Goal: Obtain resource: Download file/media

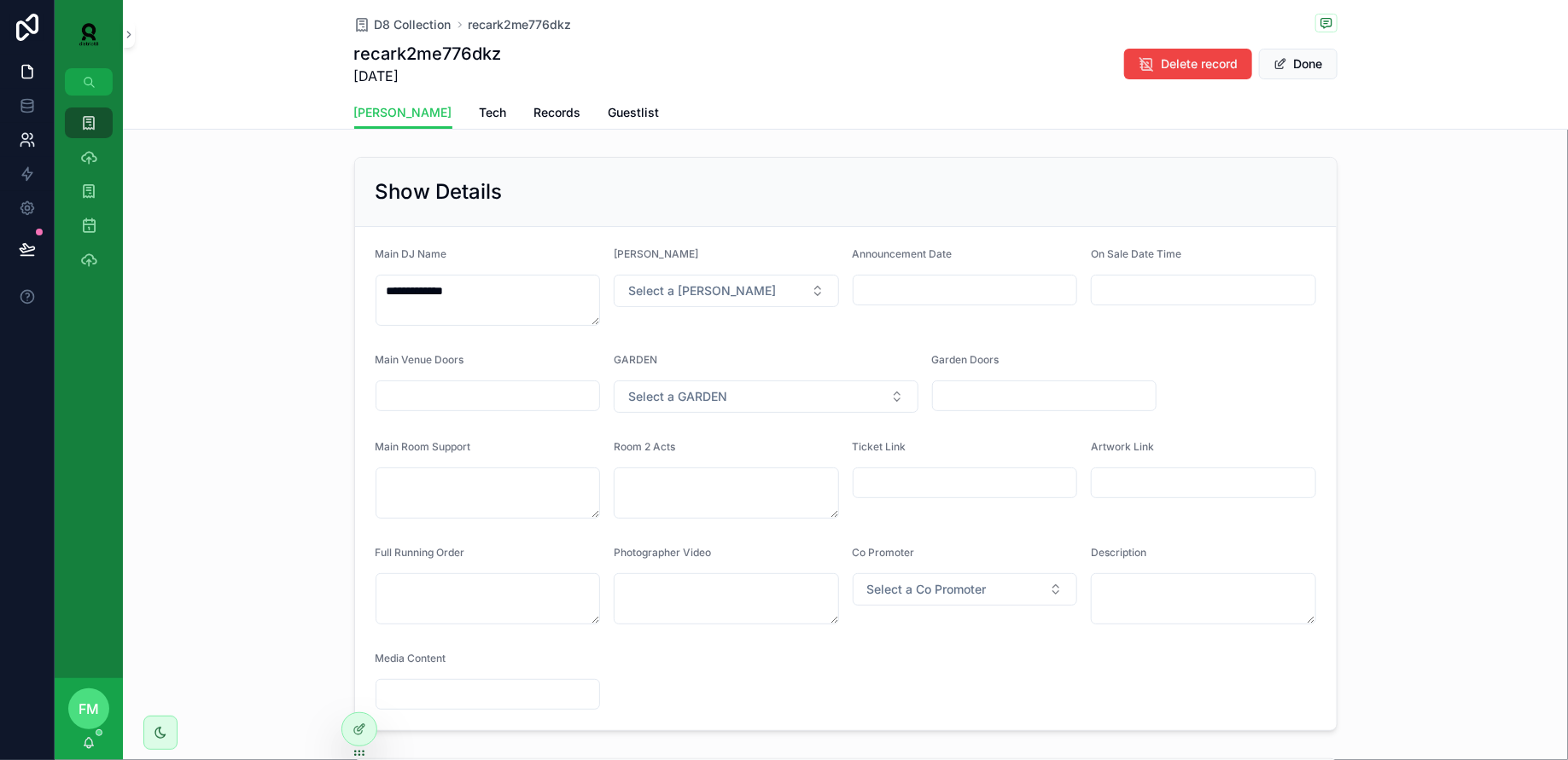
scroll to position [440, 0]
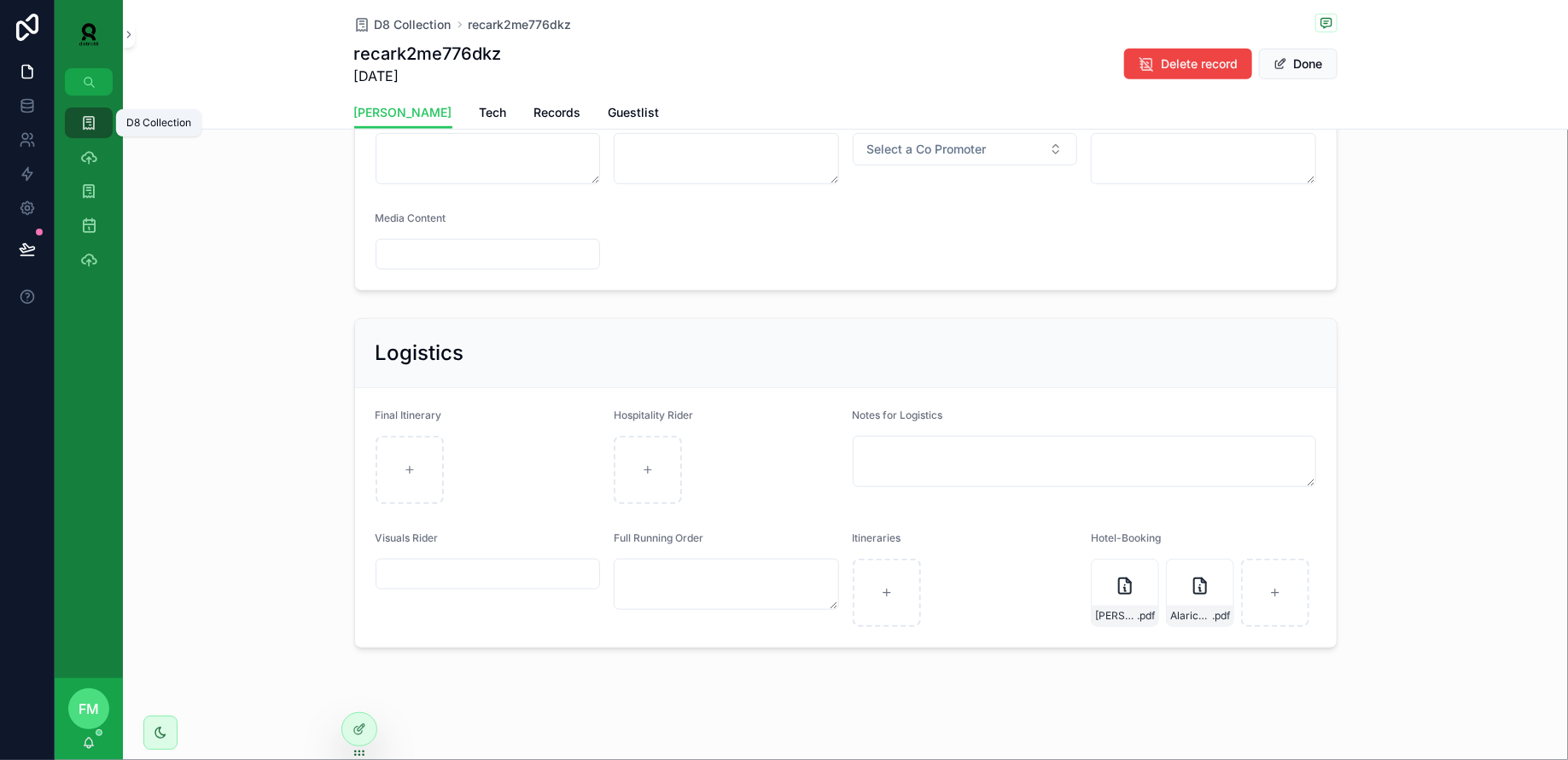
click at [90, 121] on icon "scrollable content" at bounding box center [88, 122] width 17 height 17
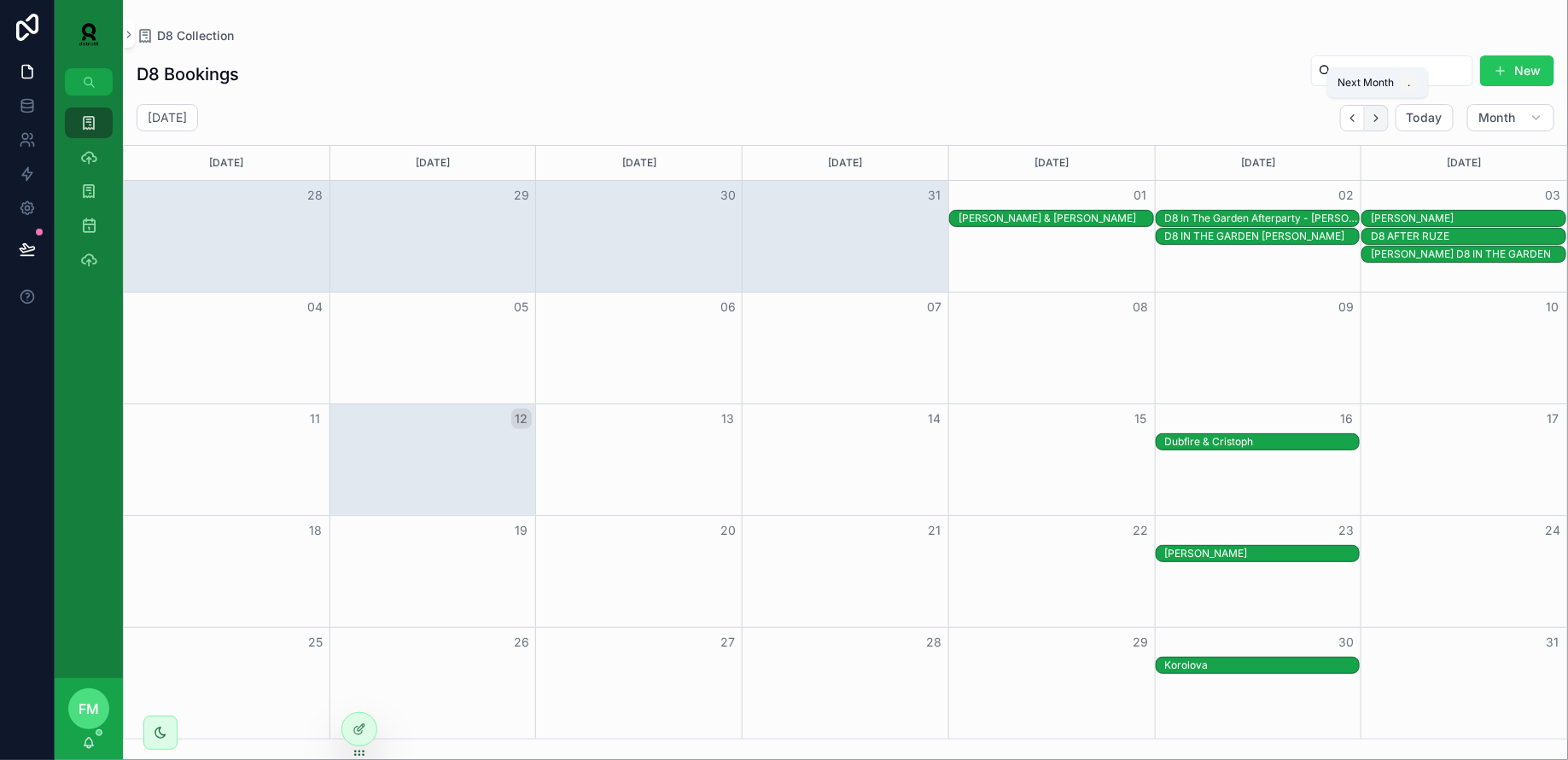
click at [1380, 119] on icon "Next" at bounding box center [1376, 118] width 12 height 12
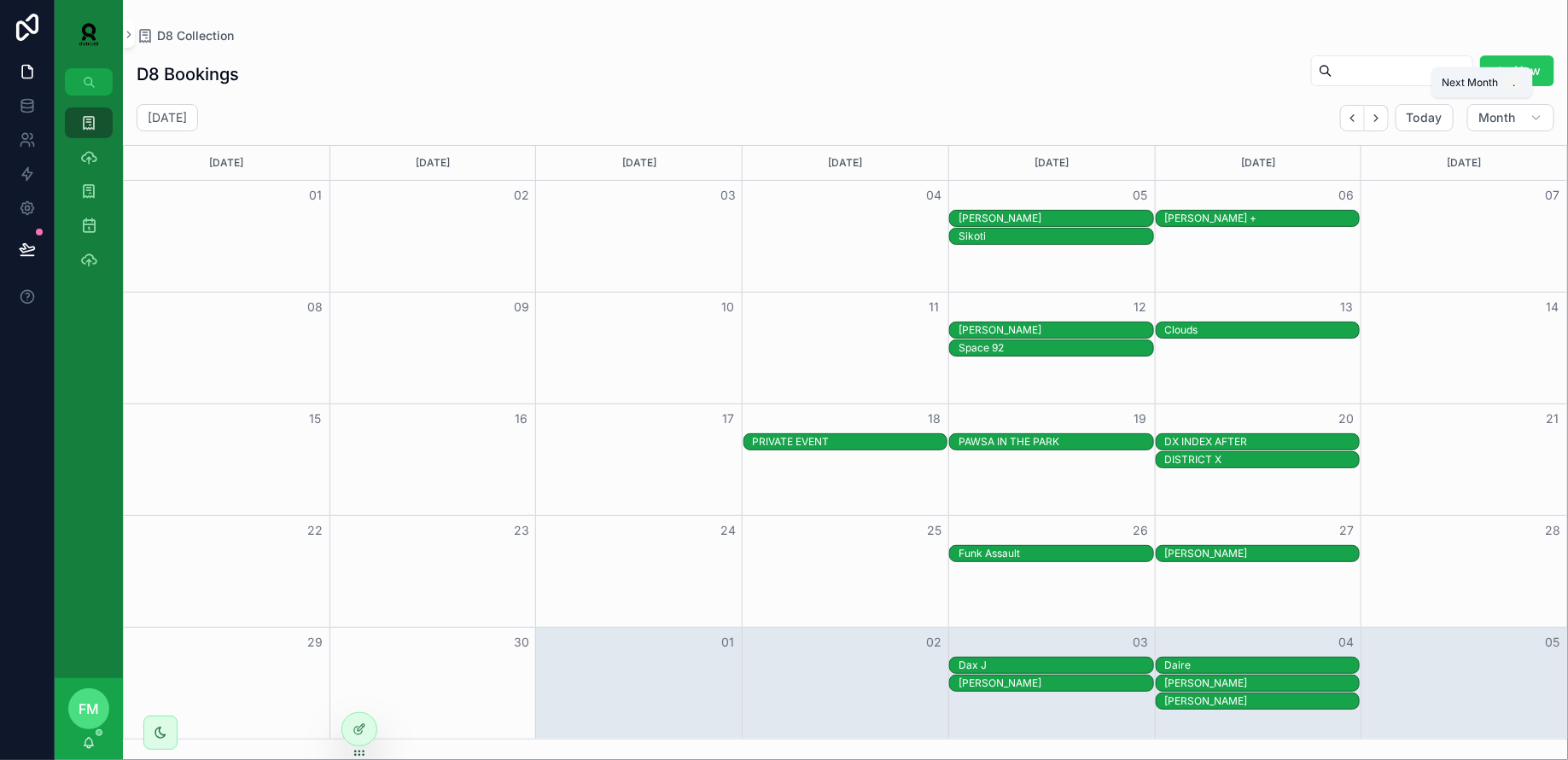
click at [1380, 119] on icon "Next" at bounding box center [1376, 118] width 12 height 12
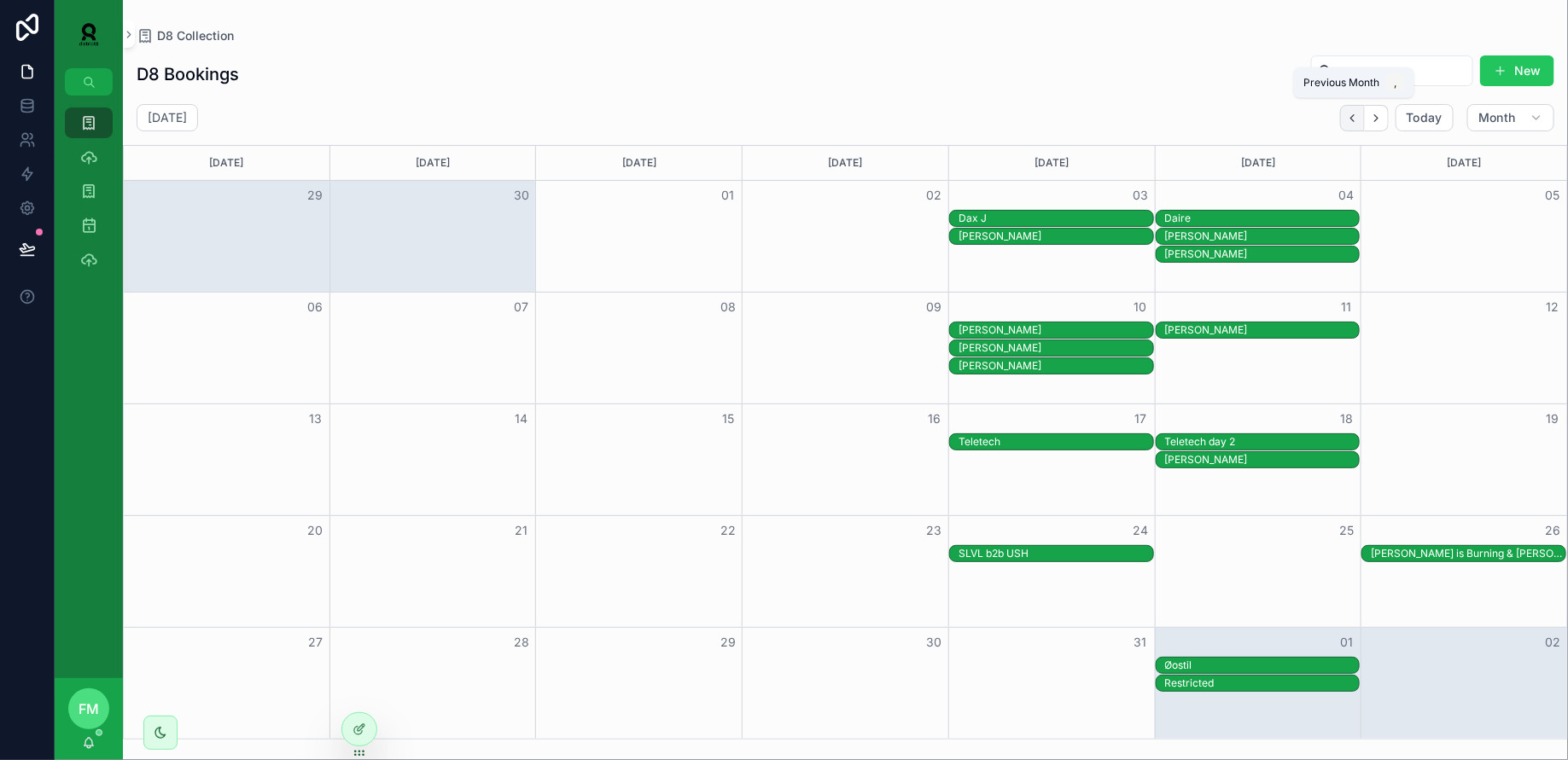
click at [1343, 123] on button "Back" at bounding box center [1352, 118] width 25 height 27
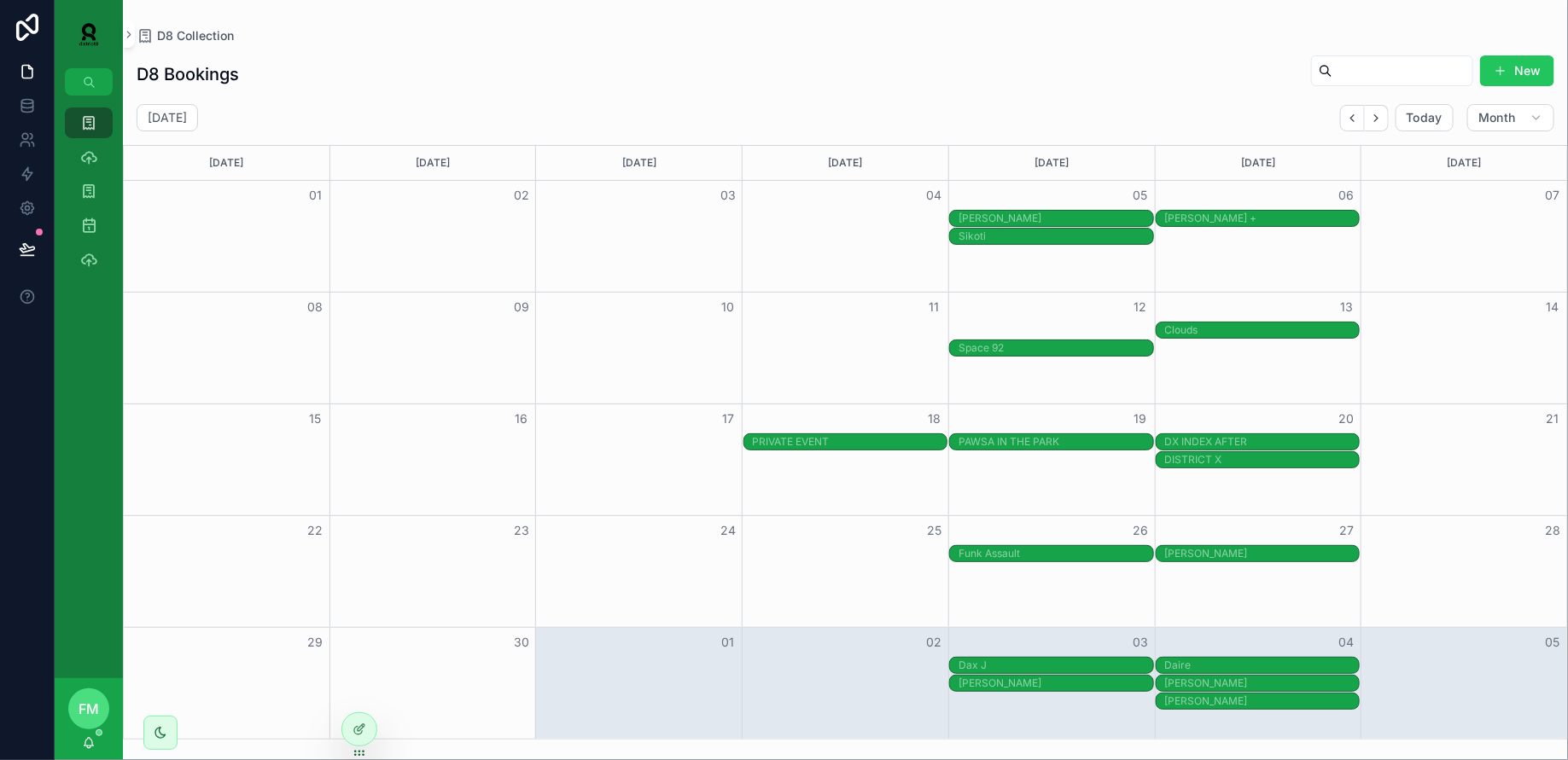
click at [1101, 325] on div "[PERSON_NAME]" at bounding box center [1055, 330] width 194 height 13
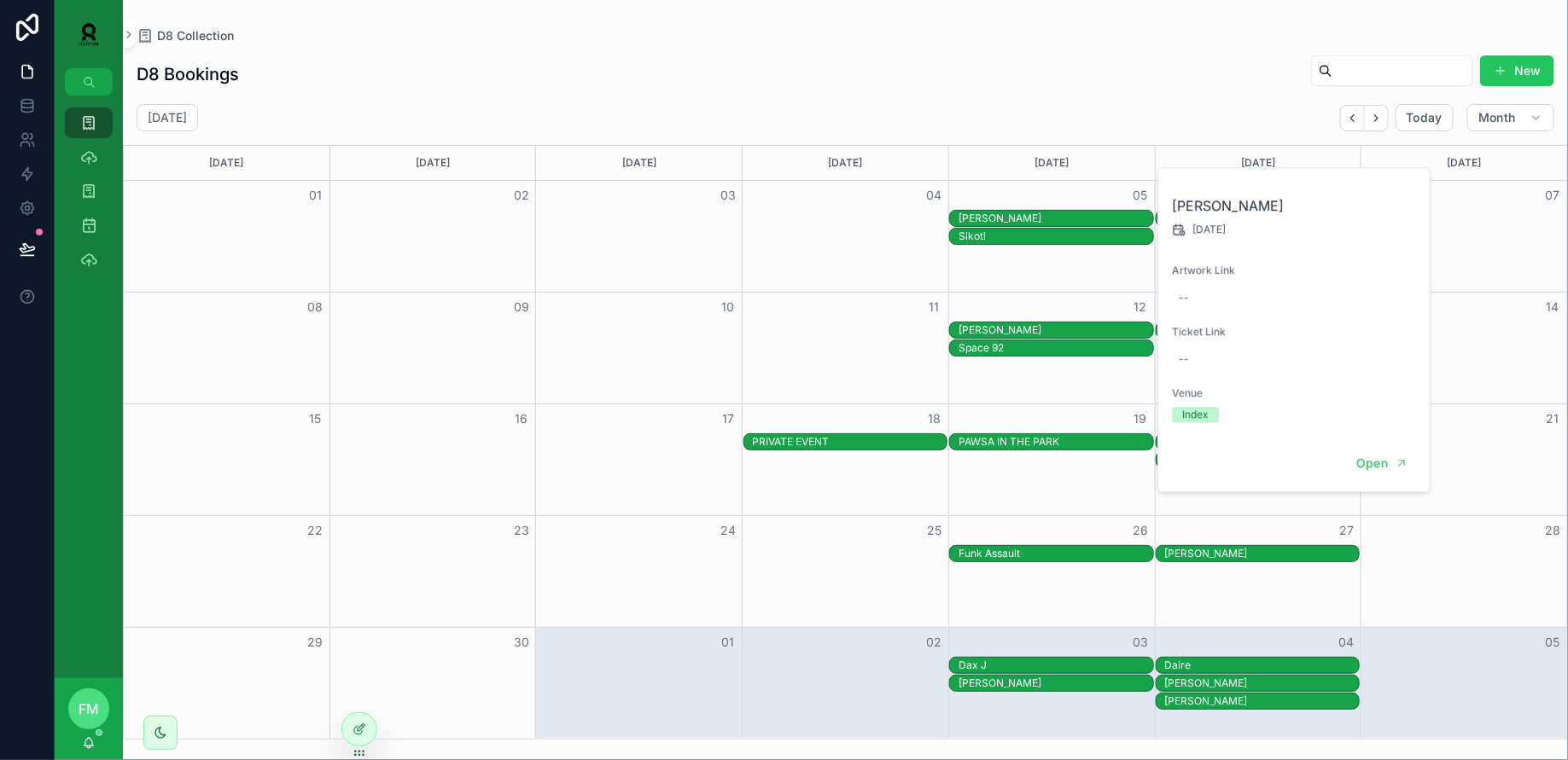
click at [1398, 477] on div "Open" at bounding box center [1294, 464] width 272 height 56
click at [1376, 466] on span "Open" at bounding box center [1373, 463] width 32 height 15
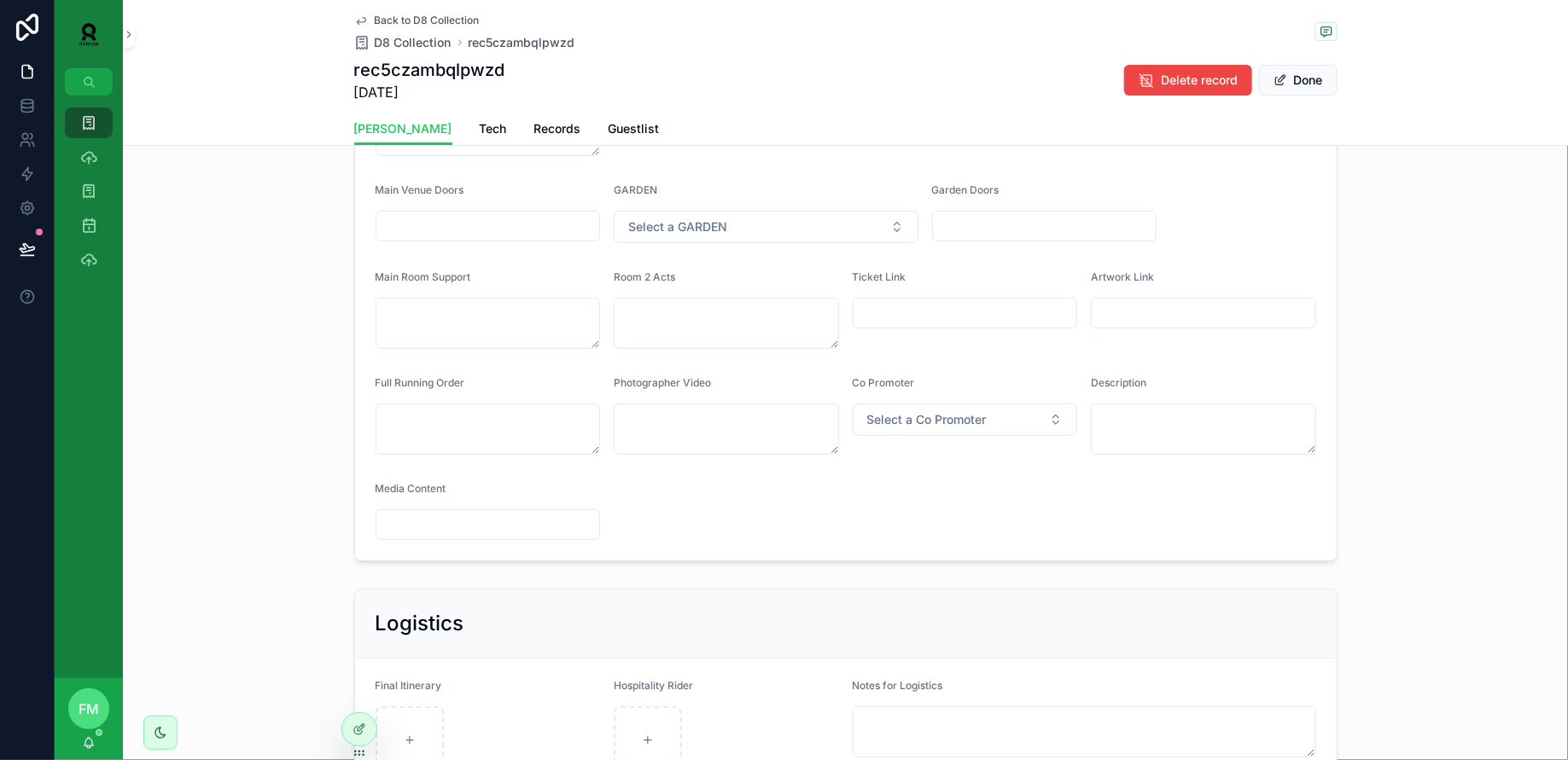
scroll to position [244, 0]
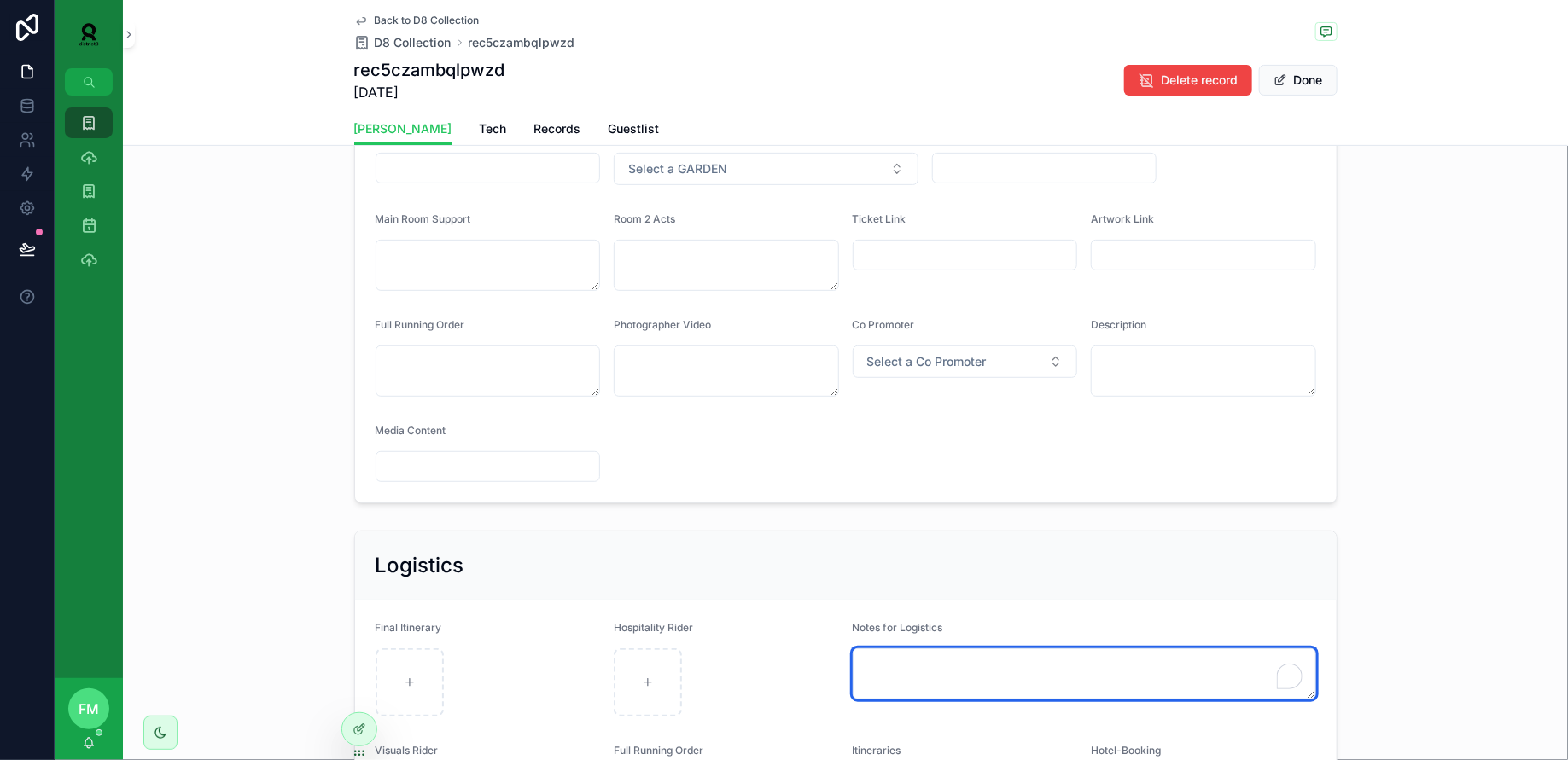
click at [998, 671] on textarea "To enrich screen reader interactions, please activate Accessibility in Grammarl…" at bounding box center [1084, 674] width 463 height 51
paste textarea "**********"
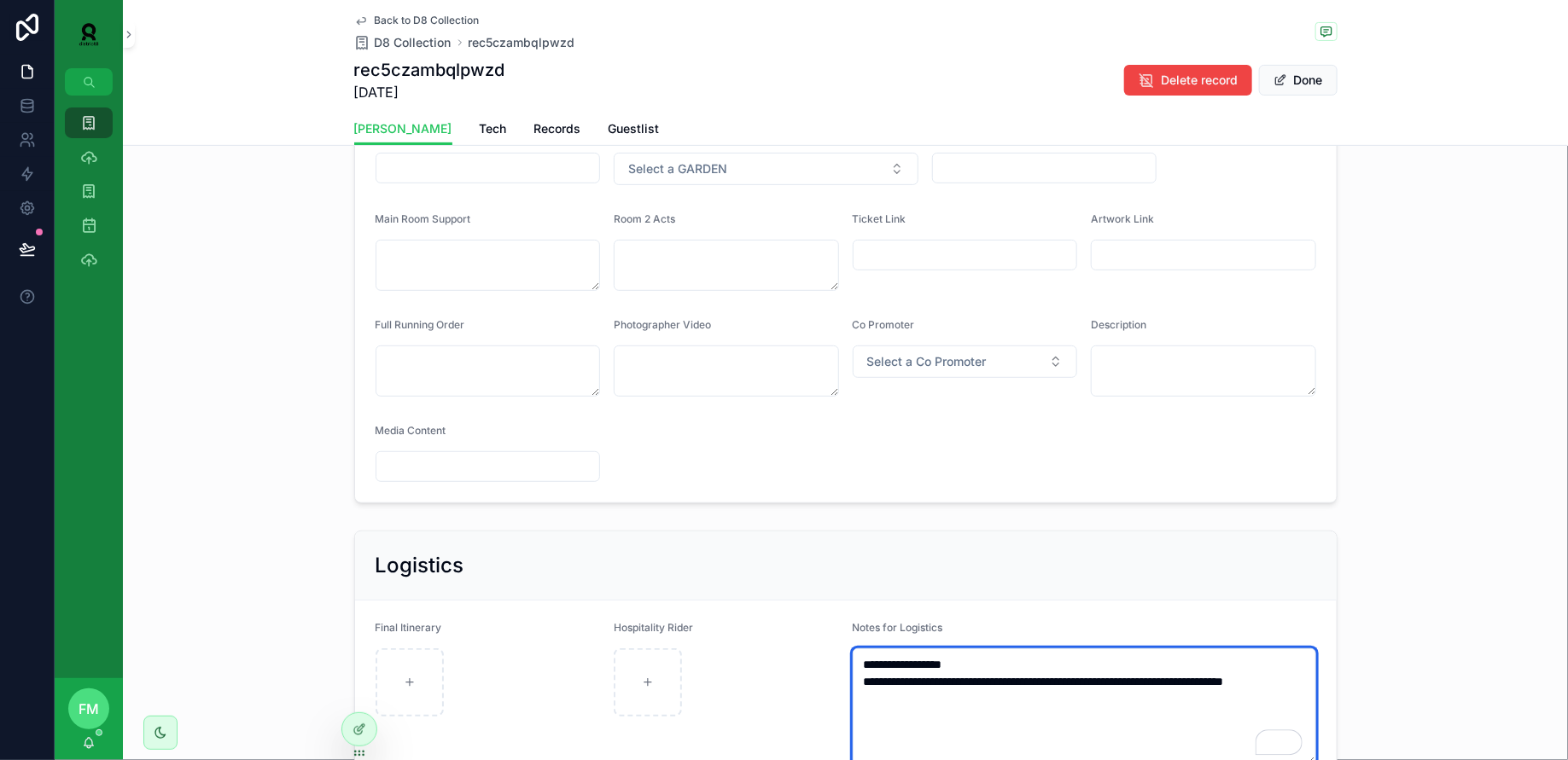
type textarea "**********"
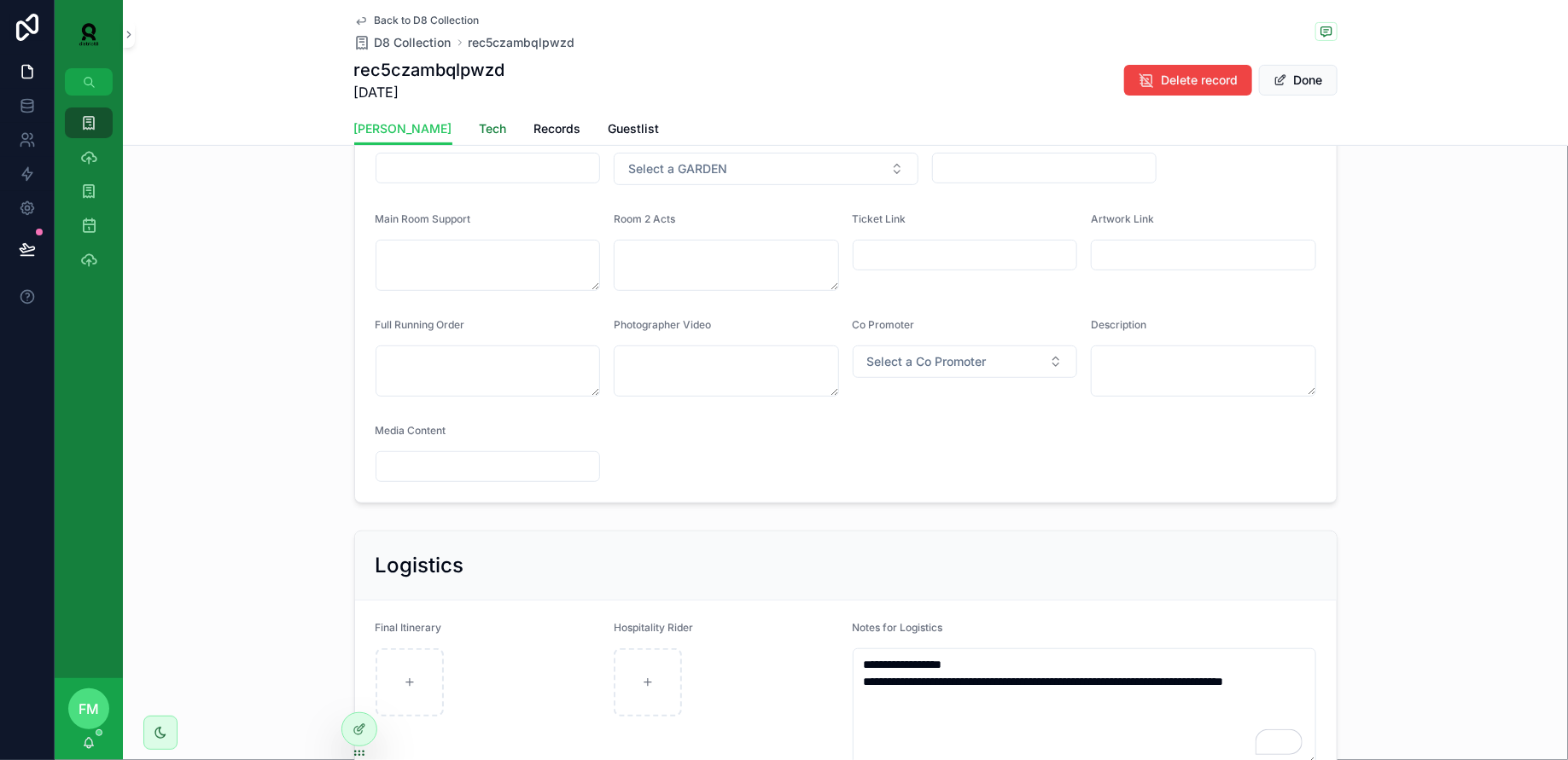
click at [480, 125] on span "Tech" at bounding box center [493, 129] width 28 height 17
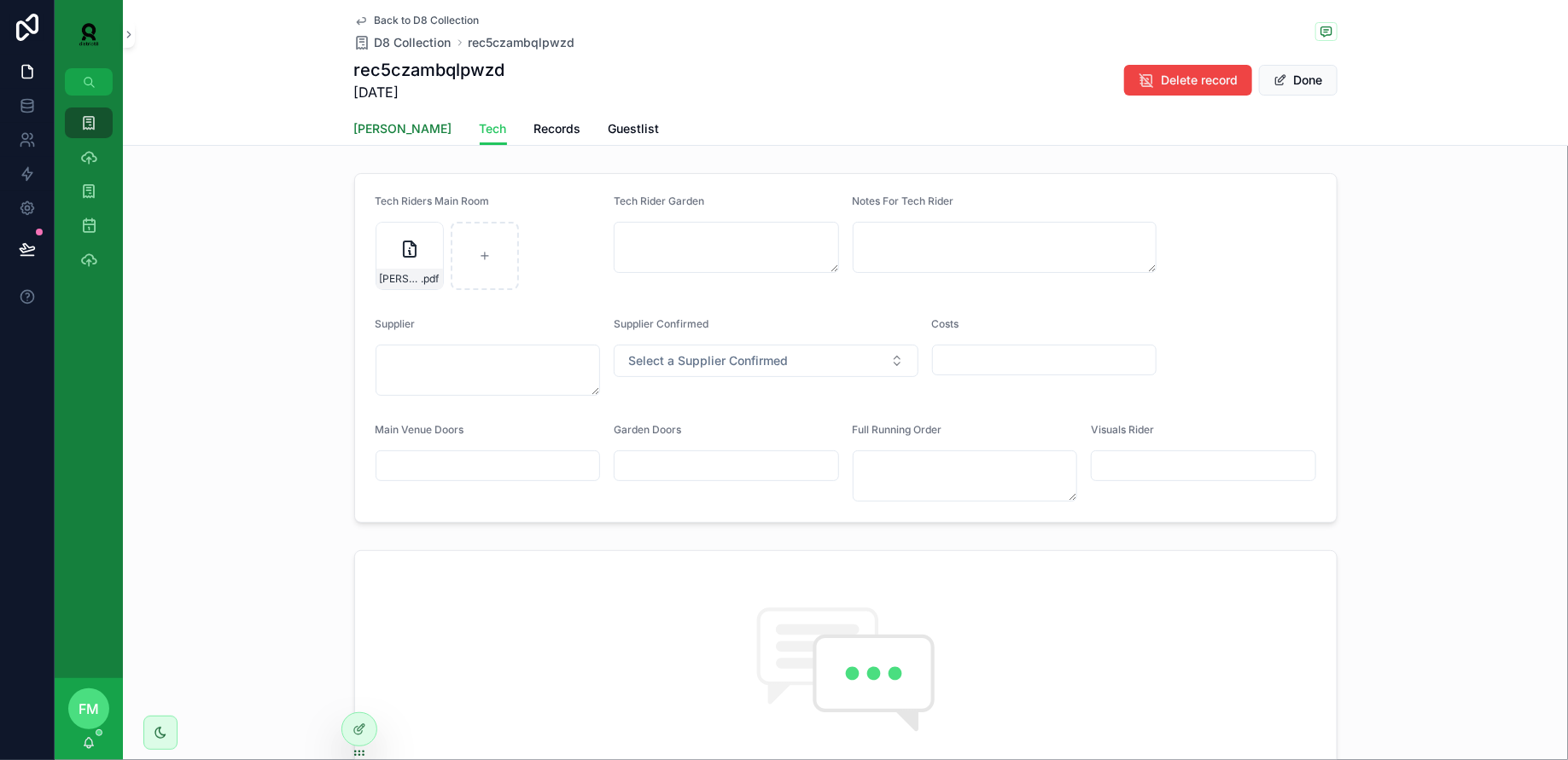
click at [378, 132] on span "[PERSON_NAME]" at bounding box center [403, 129] width 98 height 17
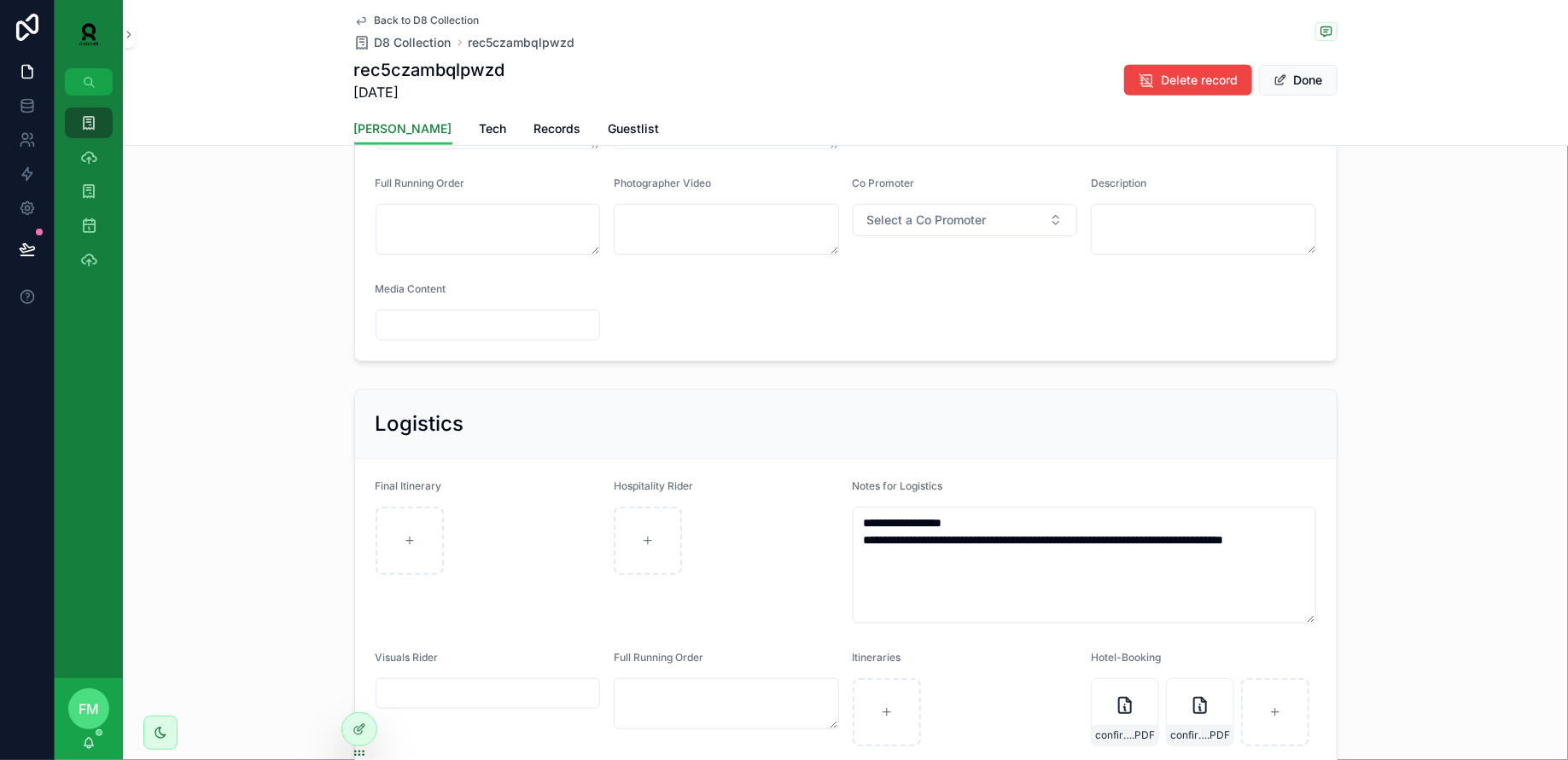
scroll to position [505, 0]
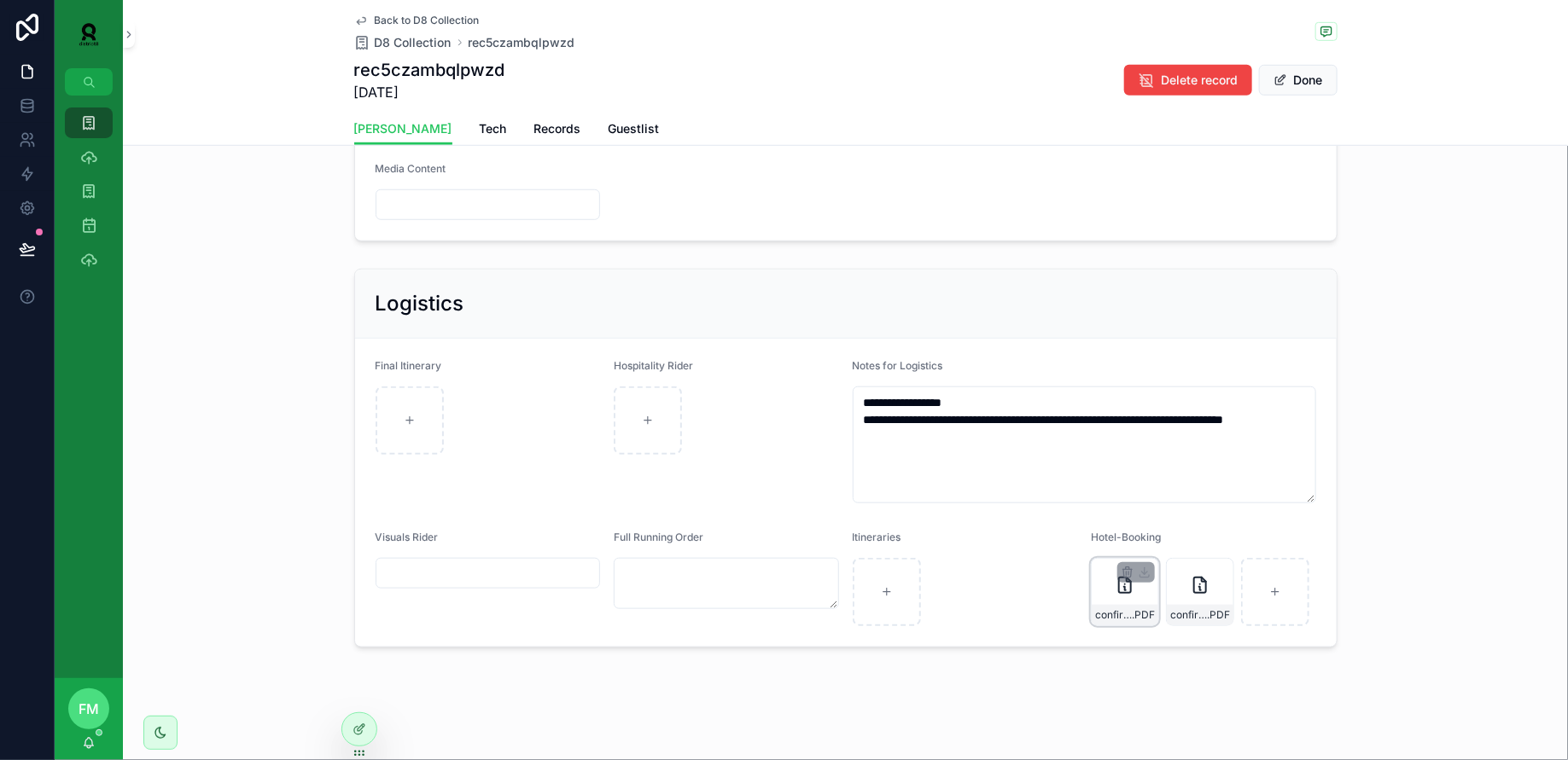
click at [1113, 608] on span "confirmation_dylan_new_9832660" at bounding box center [1113, 615] width 36 height 13
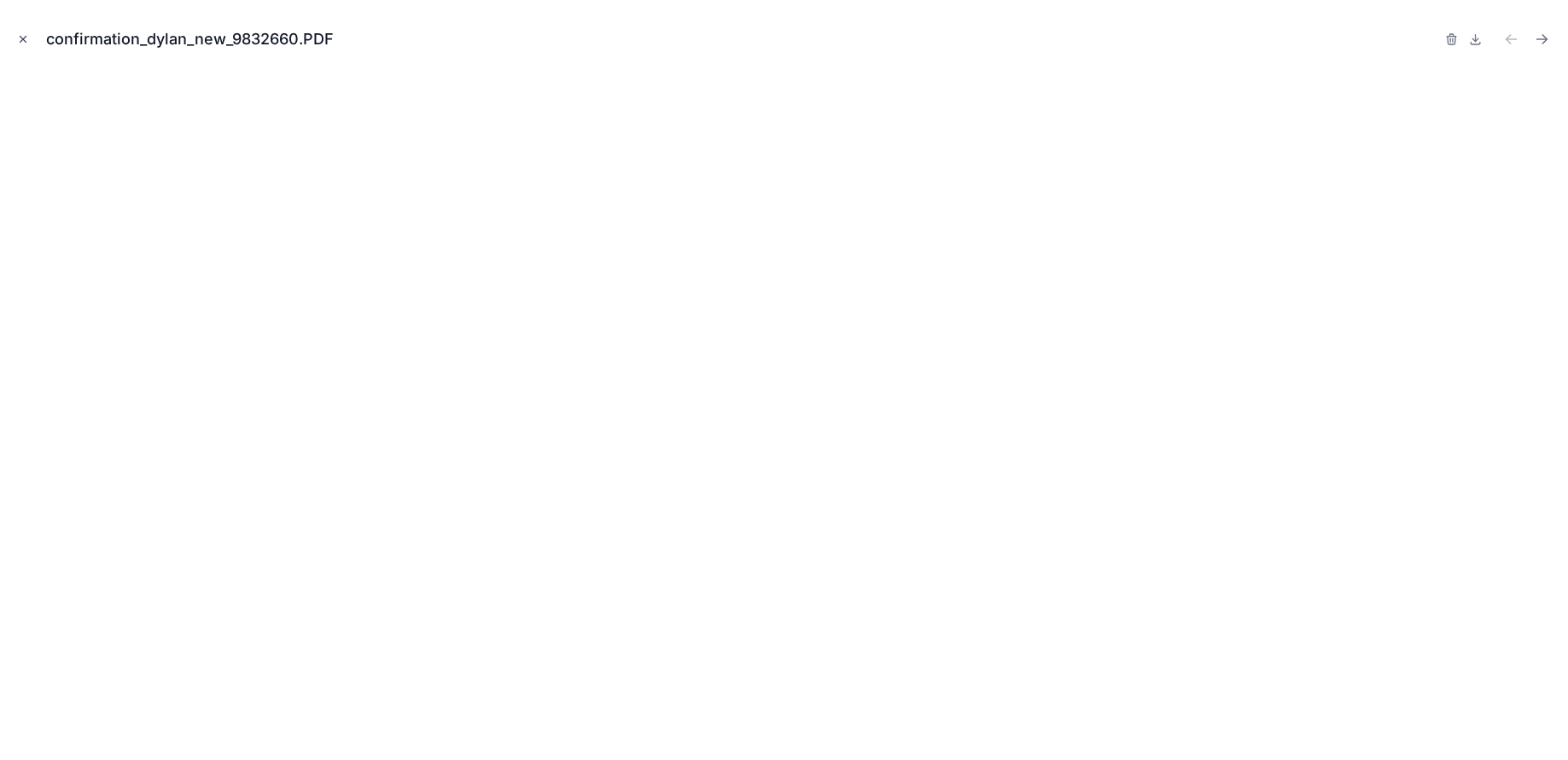
click at [23, 41] on icon "Close modal" at bounding box center [22, 39] width 12 height 12
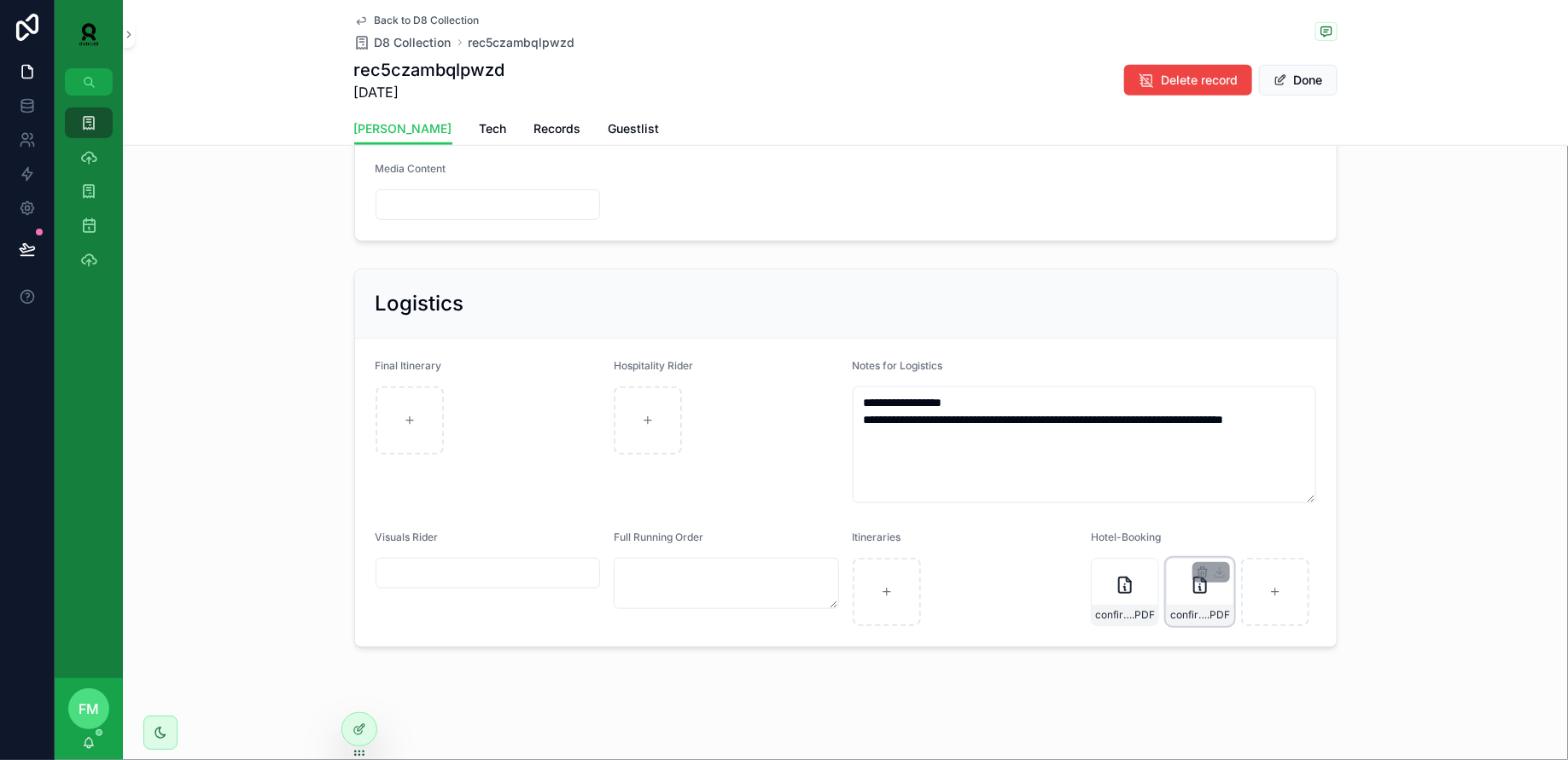
click at [1216, 599] on div "confirmation_dylan_new_9832486 .PDF" at bounding box center [1200, 592] width 68 height 68
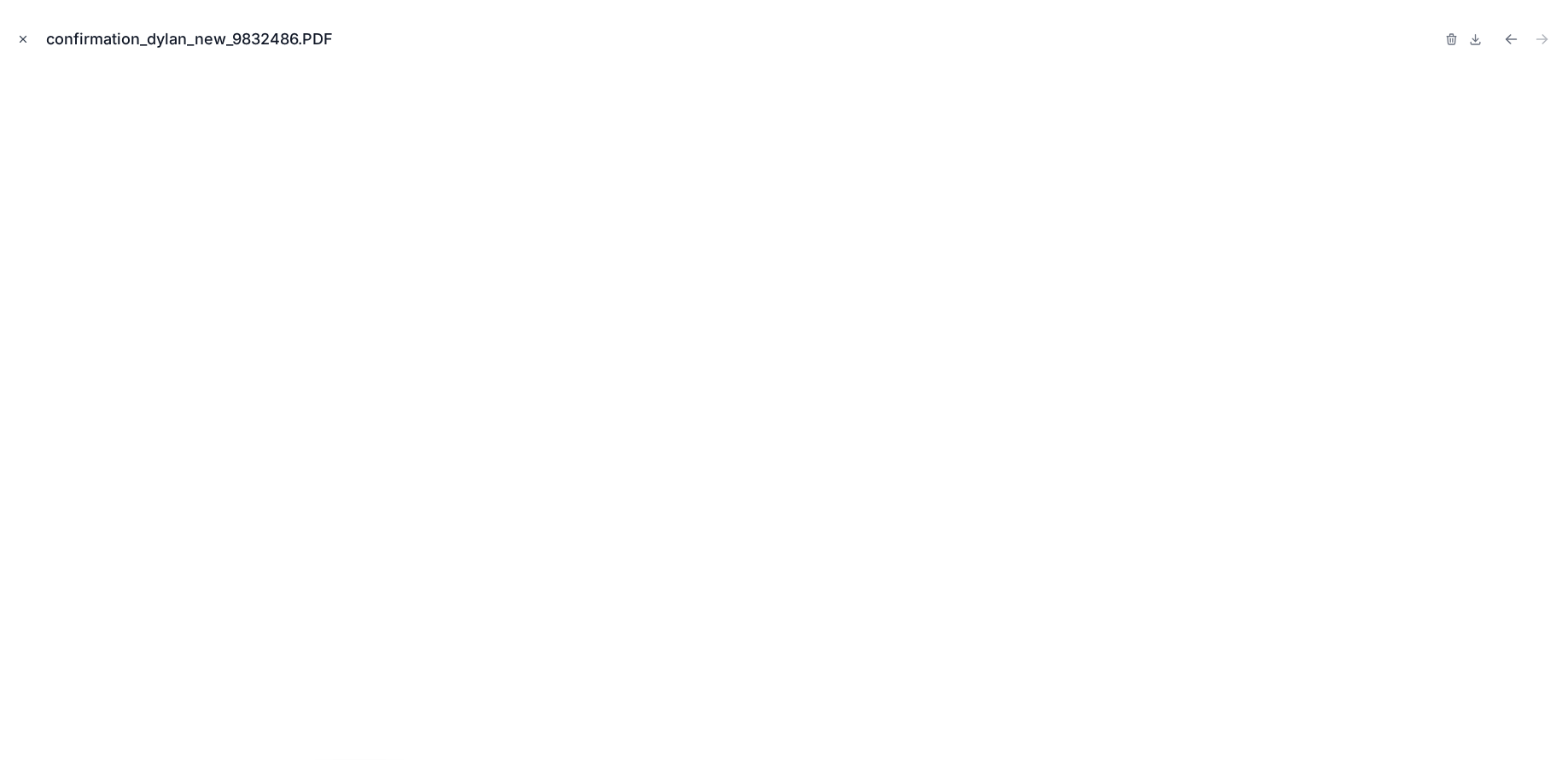
click at [20, 32] on button "Close modal" at bounding box center [22, 39] width 19 height 19
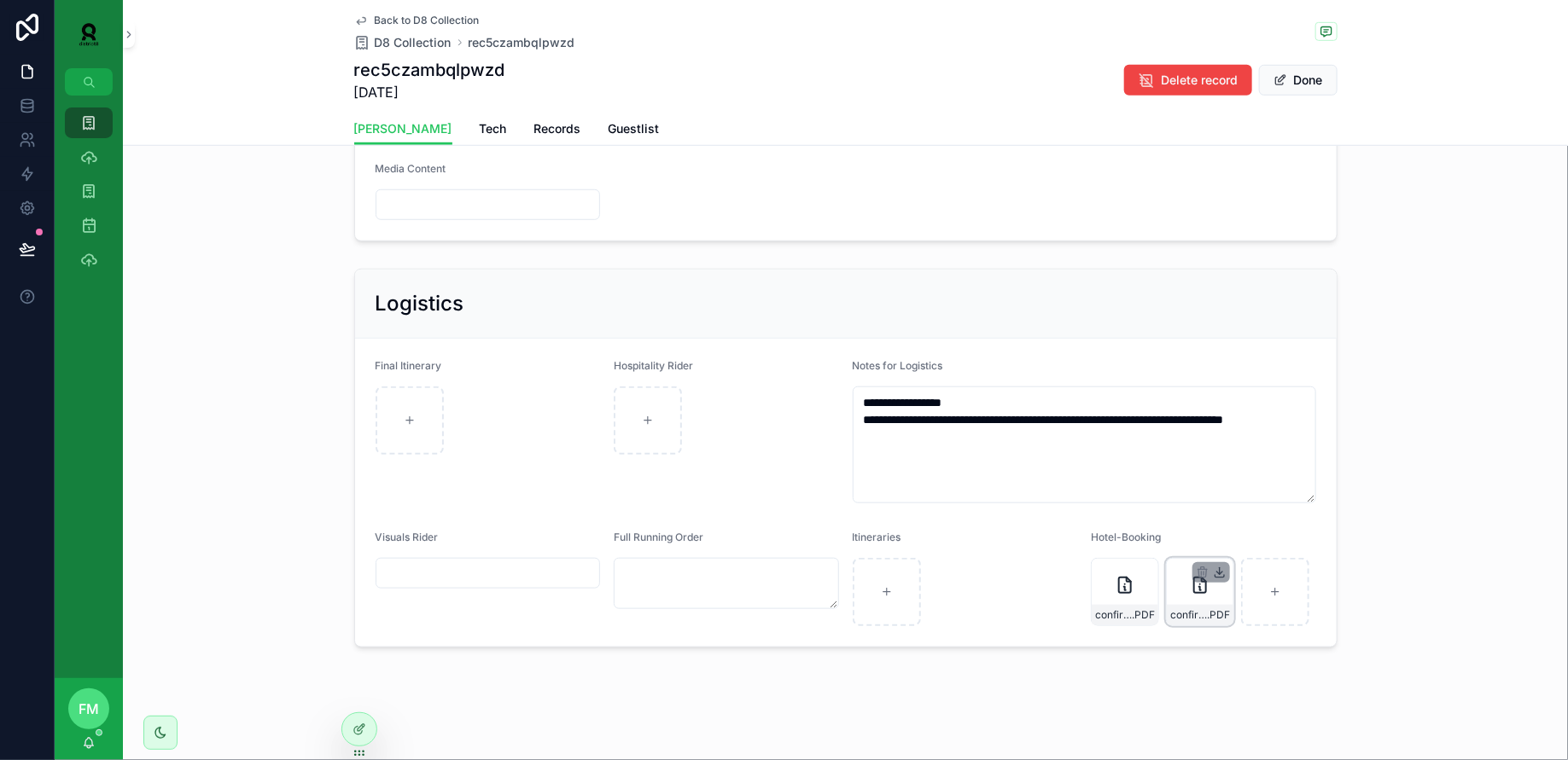
click at [1224, 566] on icon "scrollable content" at bounding box center [1219, 572] width 13 height 13
click at [1184, 599] on div "confirmation_dylan_new_9832486 .PDF" at bounding box center [1200, 592] width 68 height 68
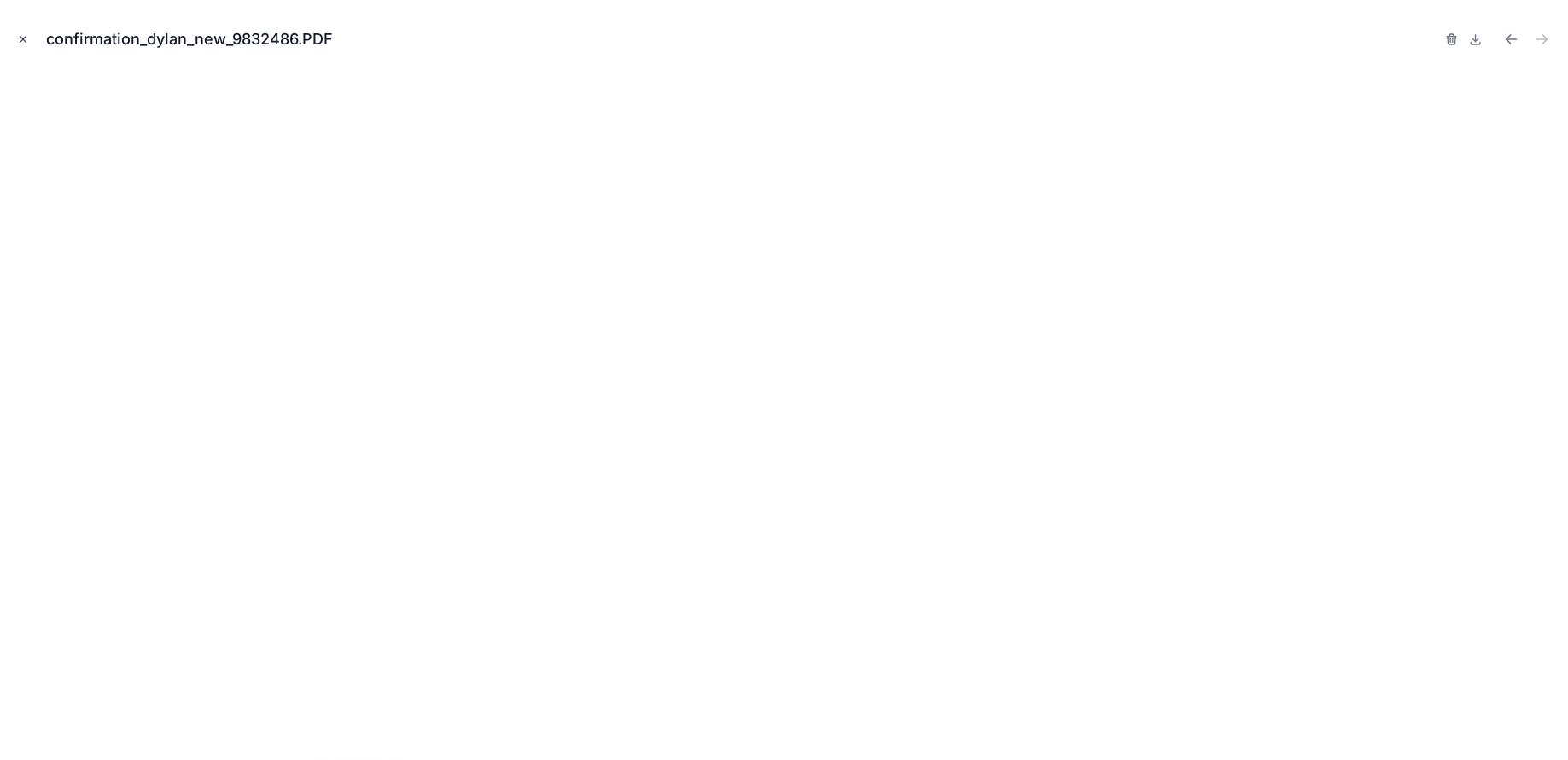
click at [26, 40] on icon "Close modal" at bounding box center [22, 39] width 12 height 12
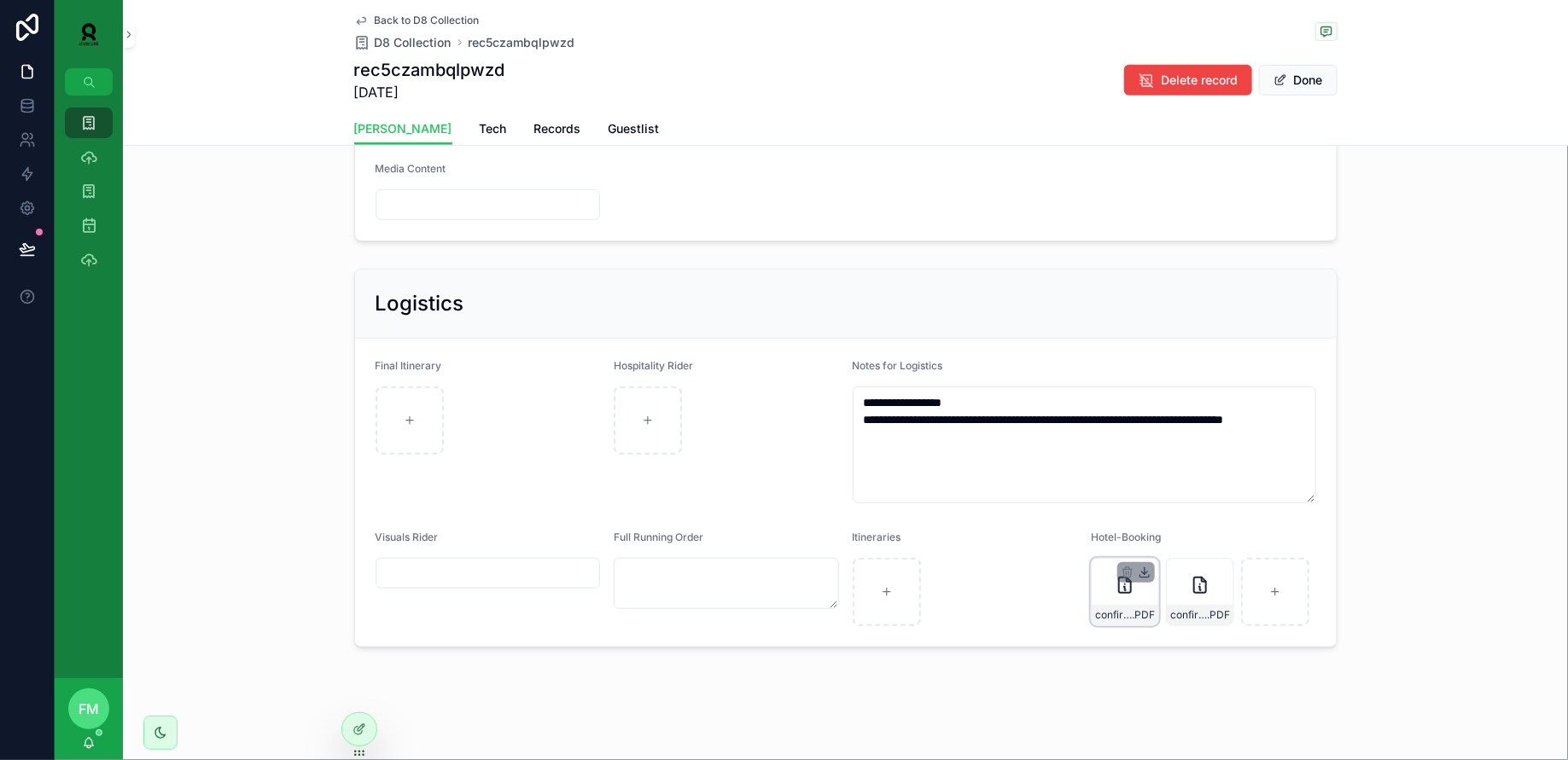
click at [1147, 566] on icon "scrollable content" at bounding box center [1144, 572] width 13 height 13
